Goal: Contribute content: Add original content to the website for others to see

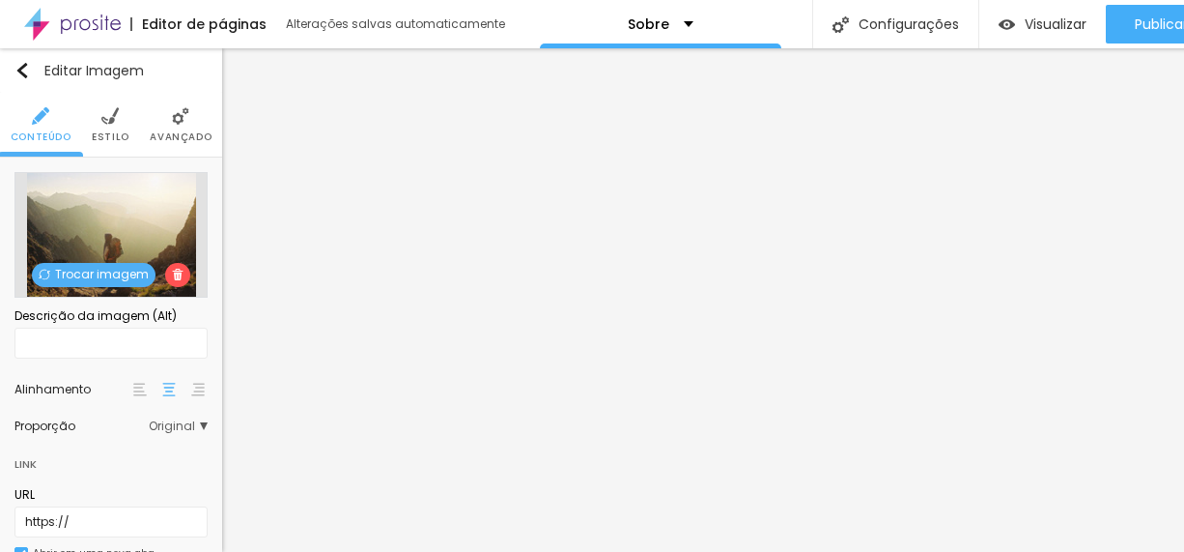
click at [93, 269] on span "Trocar imagem" at bounding box center [94, 275] width 124 height 24
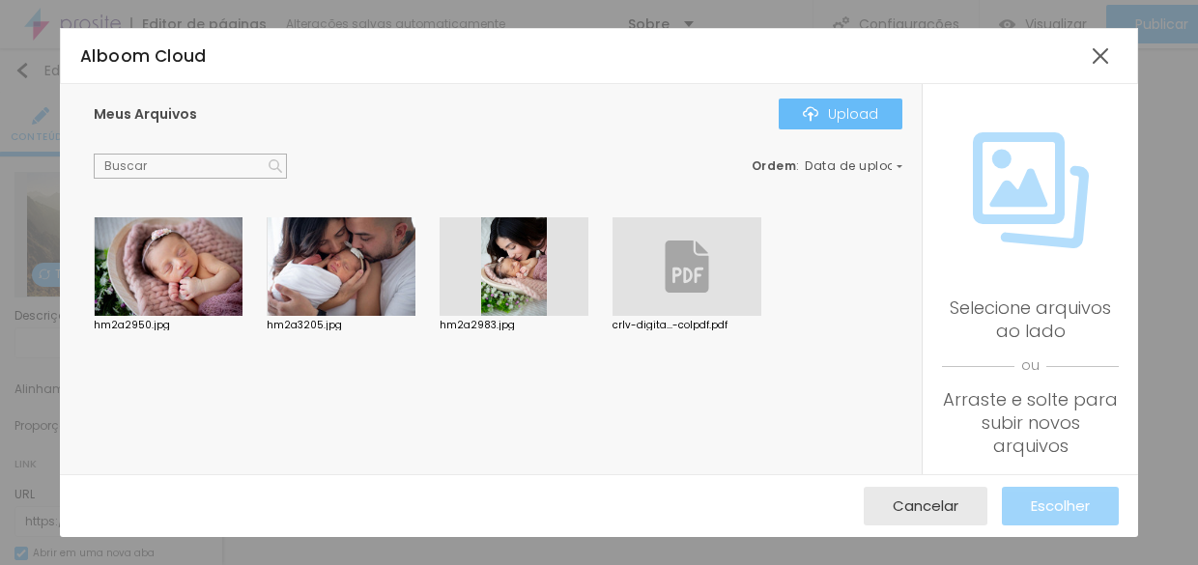
click at [863, 114] on div "Upload" at bounding box center [840, 113] width 75 height 15
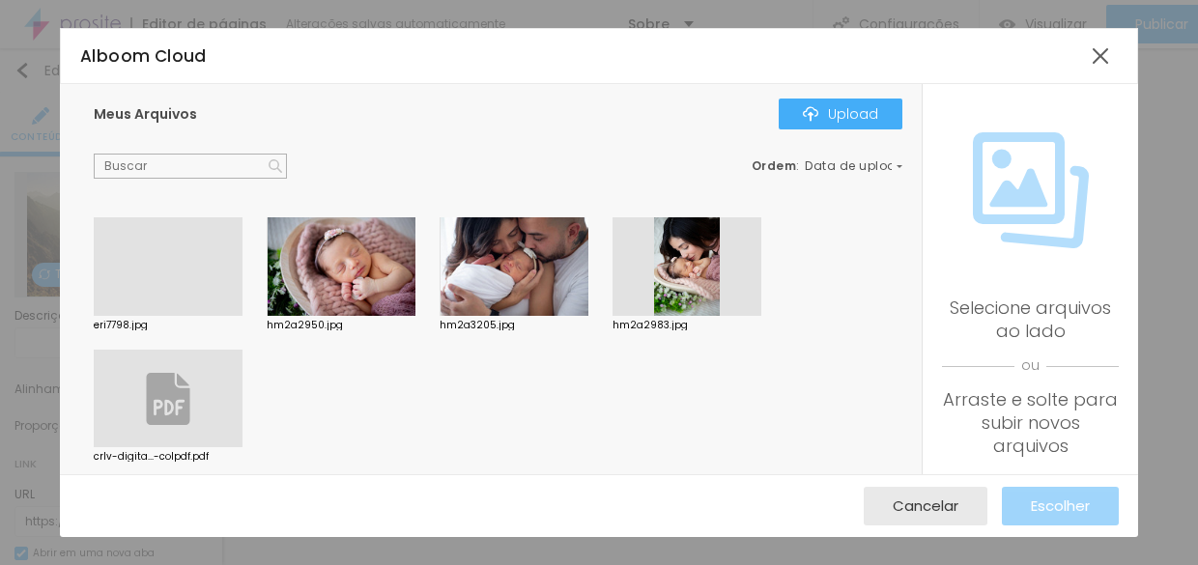
click at [177, 316] on div at bounding box center [168, 316] width 149 height 0
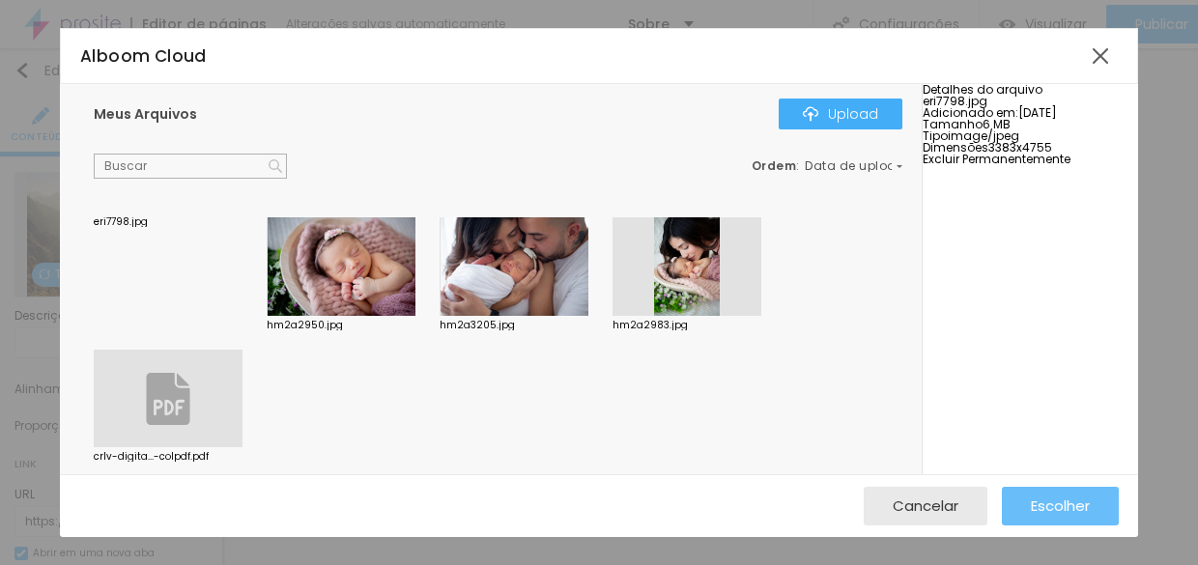
click at [1049, 506] on span "Escolher" at bounding box center [1060, 506] width 59 height 16
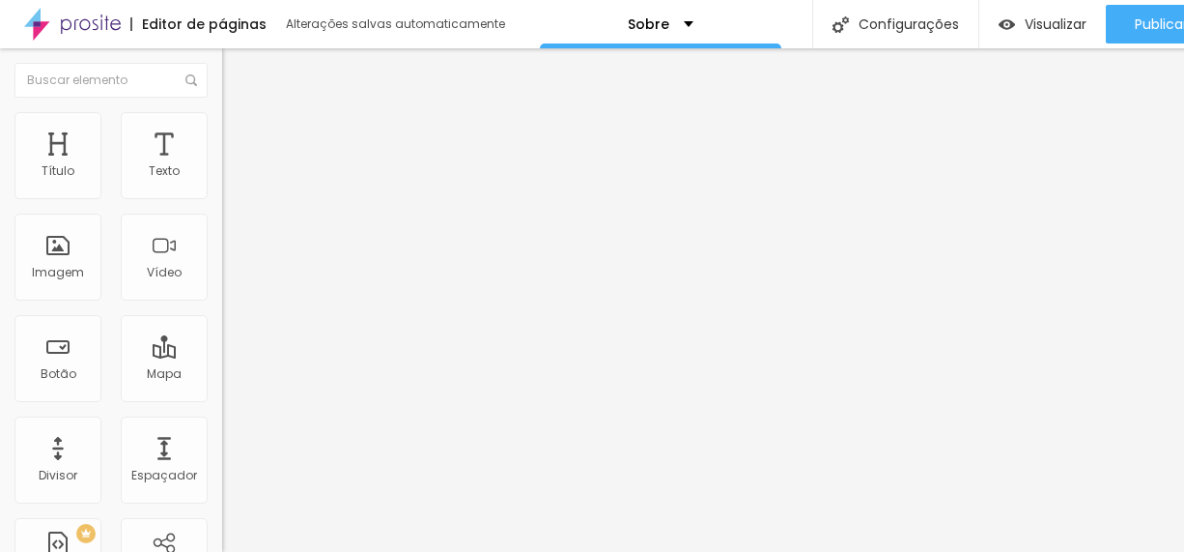
scroll to position [14, 0]
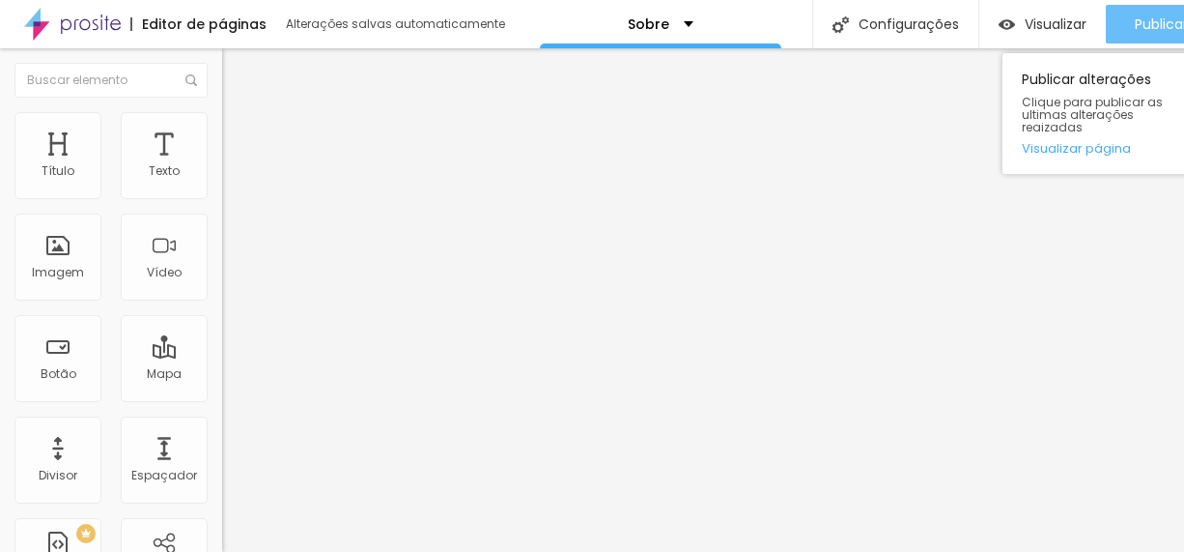
click at [1151, 24] on div "Publicar" at bounding box center [1161, 24] width 53 height 39
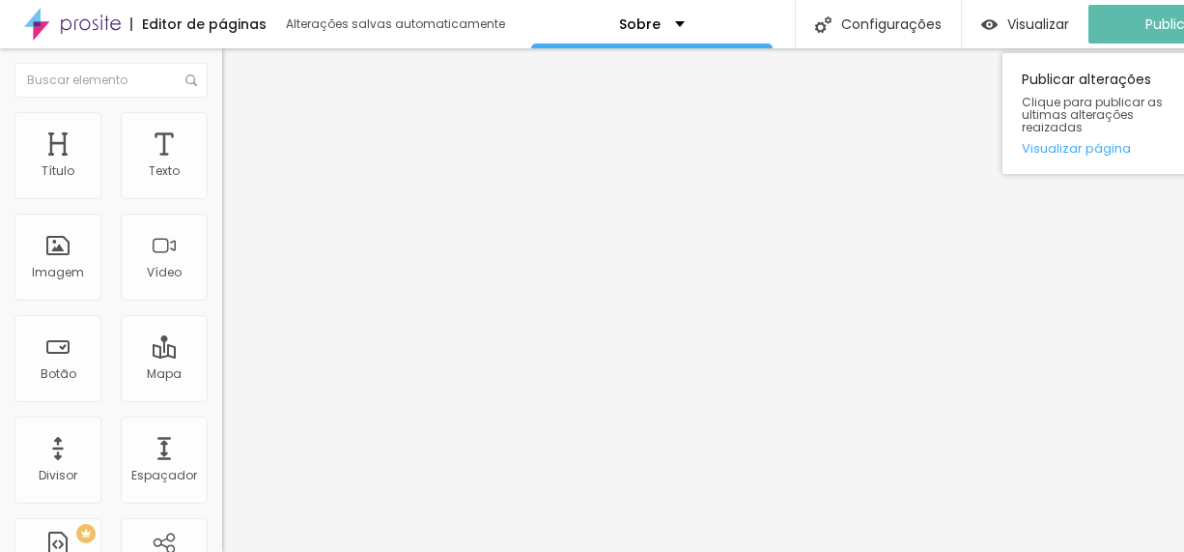
scroll to position [0, 0]
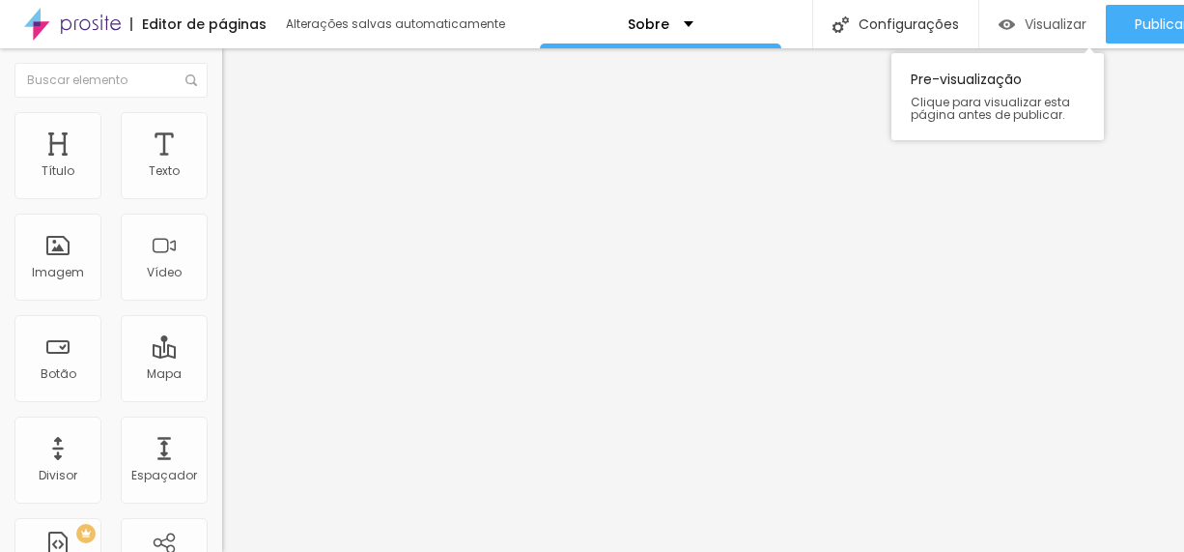
click at [1016, 30] on div "Visualizar" at bounding box center [1043, 24] width 88 height 16
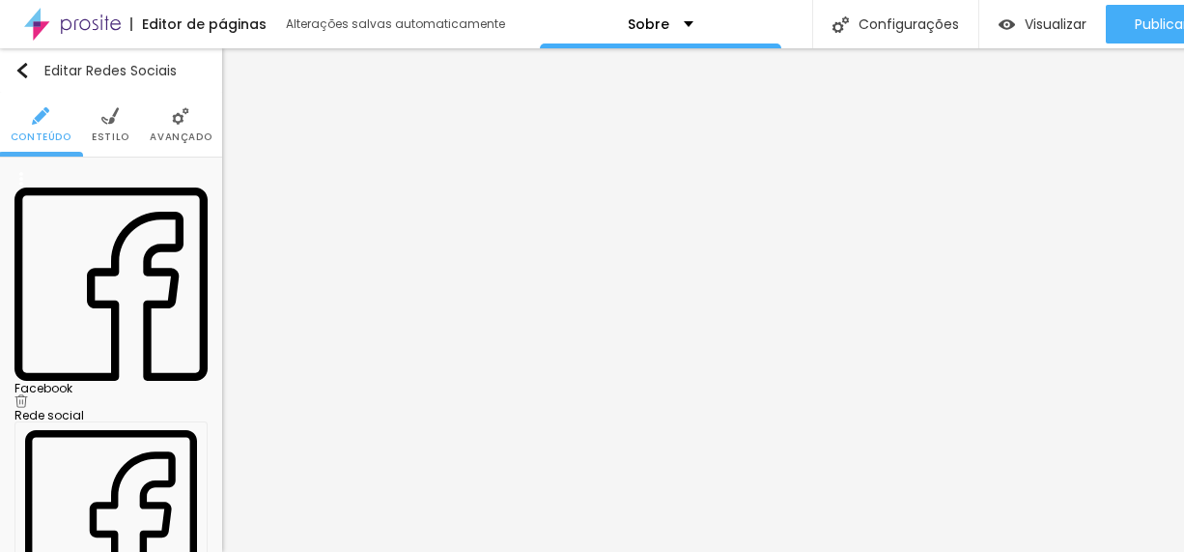
drag, startPoint x: 95, startPoint y: 358, endPoint x: 35, endPoint y: 354, distance: 60.1
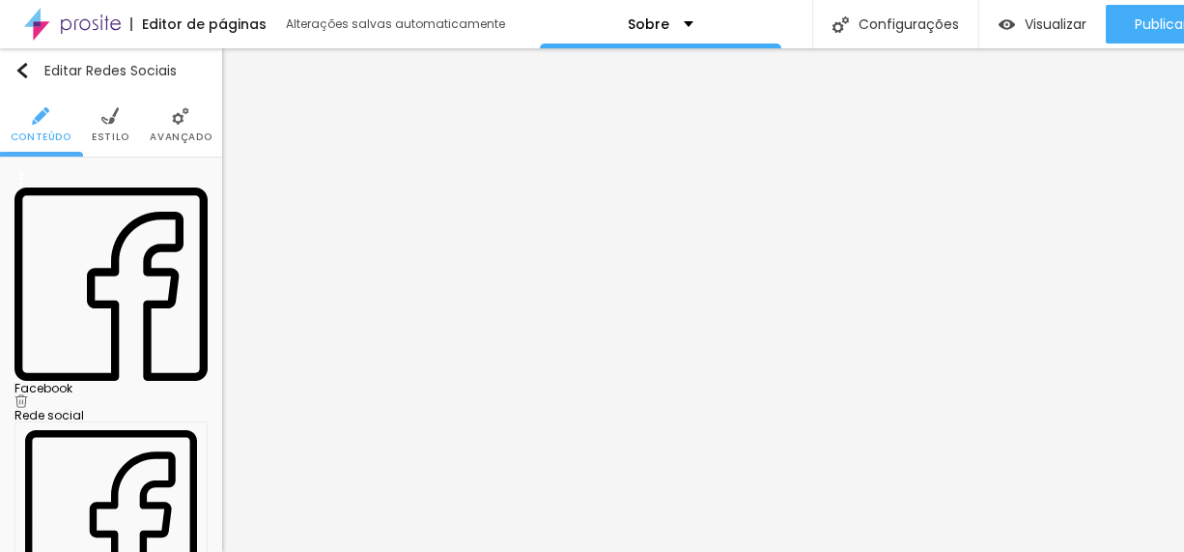
paste input "www.instagram.com/karinadelcolfotografia?igsh=dDl1bGEybnI0bzBy&utm_source=qr"
type input "https://www.instagram.com/karinadelcolfotografia?igsh=dDl1bGEybnI0bzBy&utm_sour…"
click at [90, 383] on div "Facebook" at bounding box center [110, 389] width 193 height 12
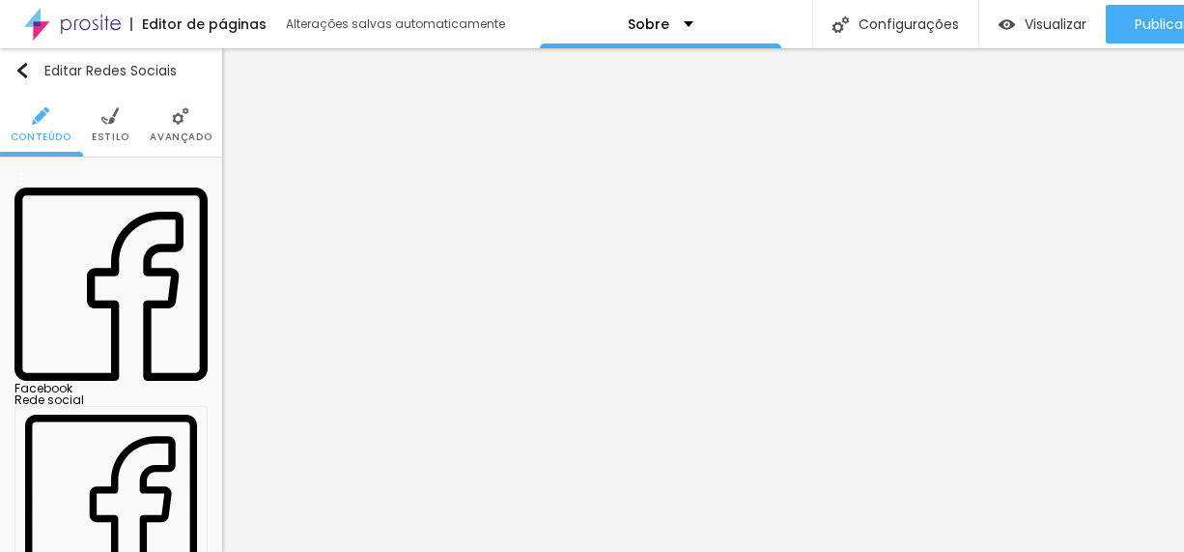
drag, startPoint x: 88, startPoint y: 310, endPoint x: 21, endPoint y: 311, distance: 66.7
click at [21, 394] on div "Rede social Facebook Endereço URL https:// Abrir em uma nova aba" at bounding box center [110, 545] width 193 height 303
paste input "www.facebook.com/share/1PfzkFt5G8/?mibextid=wwXIfr"
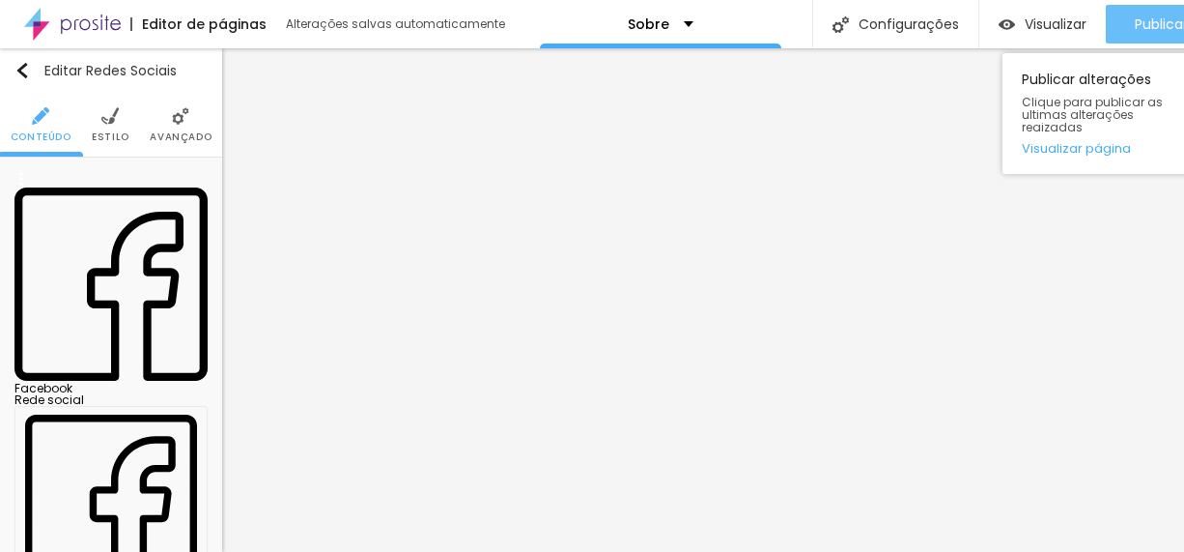
type input "https://www.facebook.com/share/1PfzkFt5G8/?mibextid=wwXIfr"
click at [1151, 9] on div "Publicar" at bounding box center [1161, 24] width 53 height 39
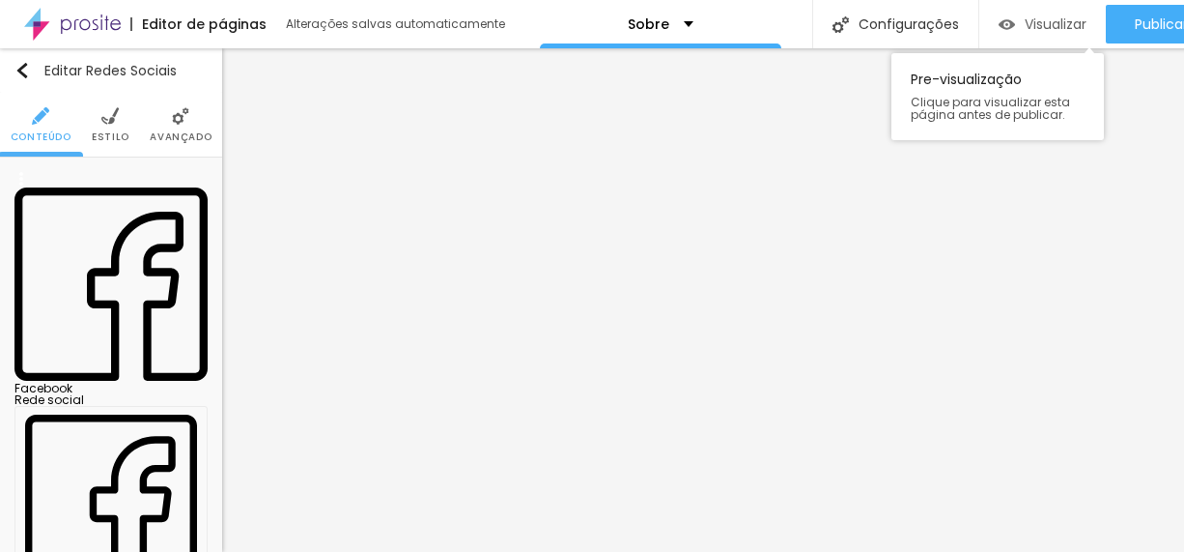
click at [1052, 23] on span "Visualizar" at bounding box center [1056, 23] width 62 height 15
click at [78, 30] on img at bounding box center [72, 24] width 97 height 48
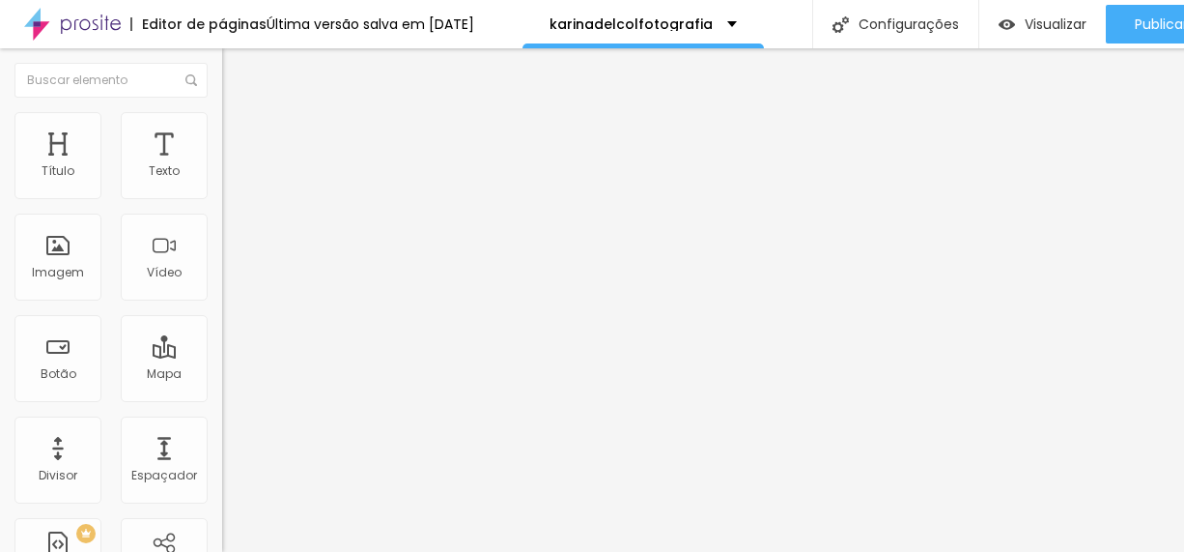
scroll to position [14, 0]
